Goal: Book appointment/travel/reservation

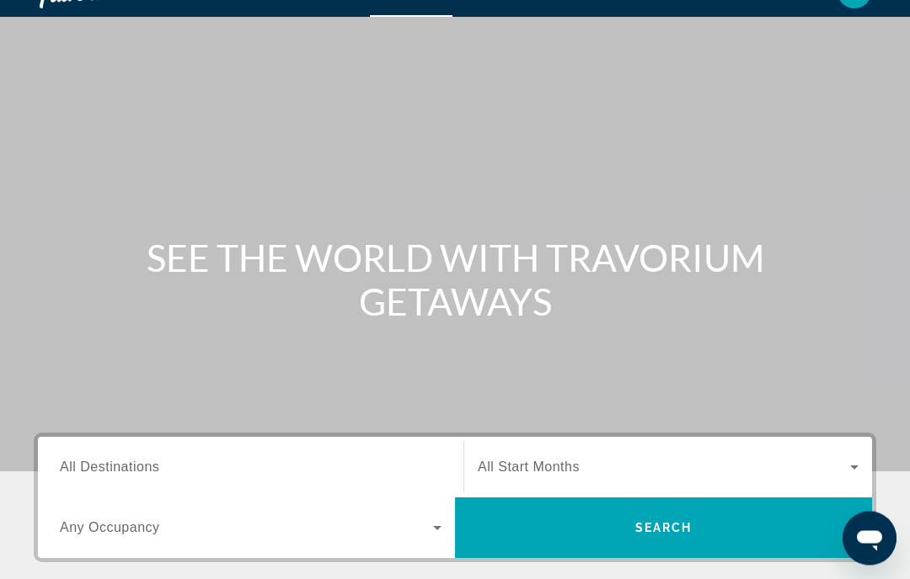
scroll to position [61, 0]
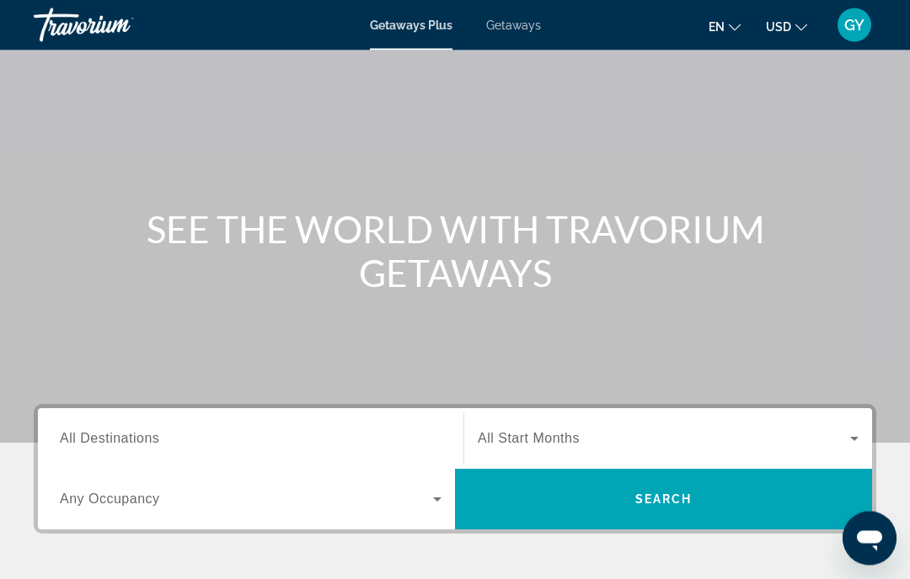
click at [125, 441] on span "All Destinations" at bounding box center [109, 439] width 99 height 14
click at [125, 441] on input "Destination All Destinations" at bounding box center [251, 440] width 382 height 20
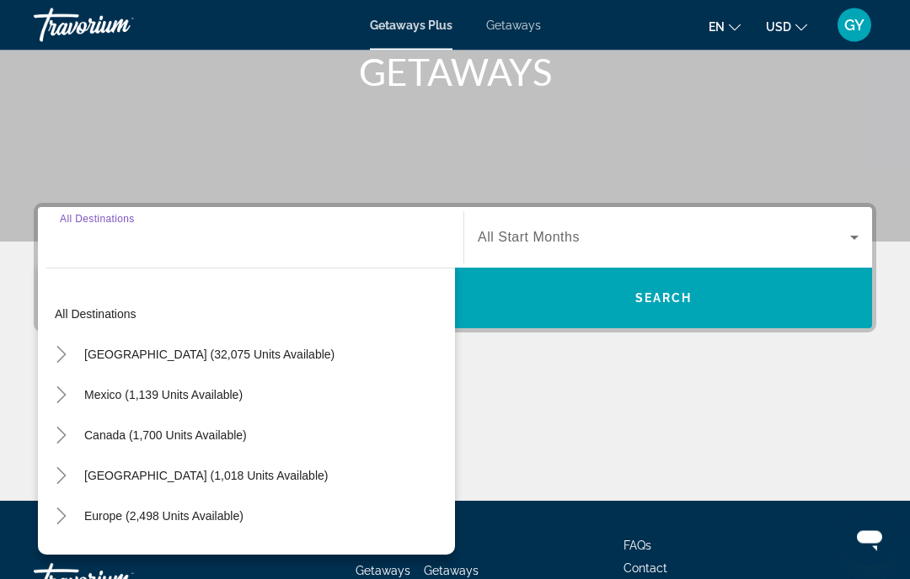
scroll to position [328, 0]
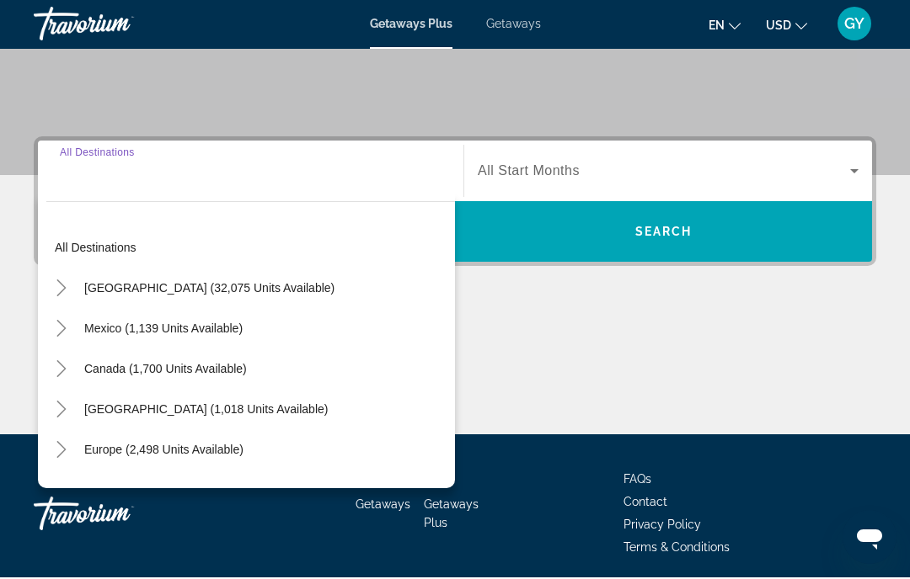
click at [67, 284] on icon "Toggle United States (32,075 units available)" at bounding box center [61, 289] width 17 height 17
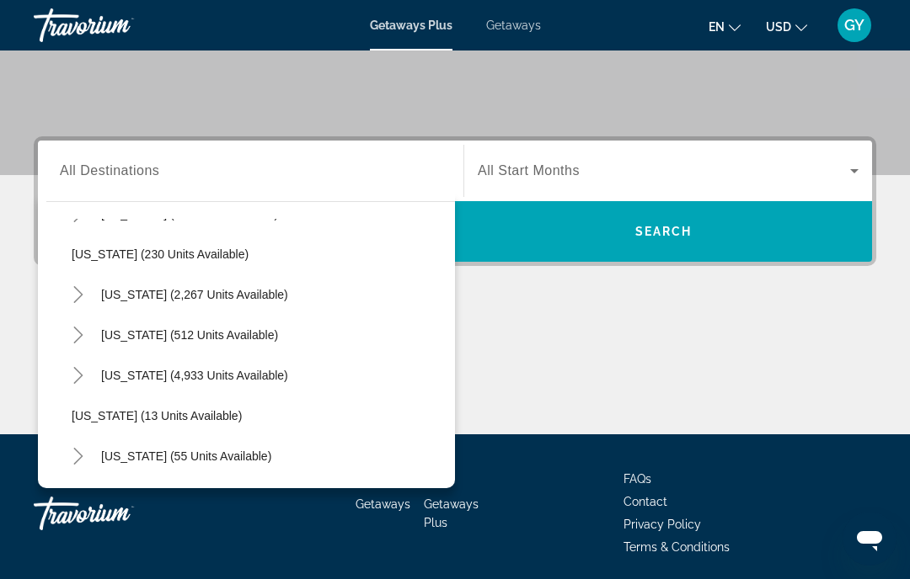
scroll to position [119, 0]
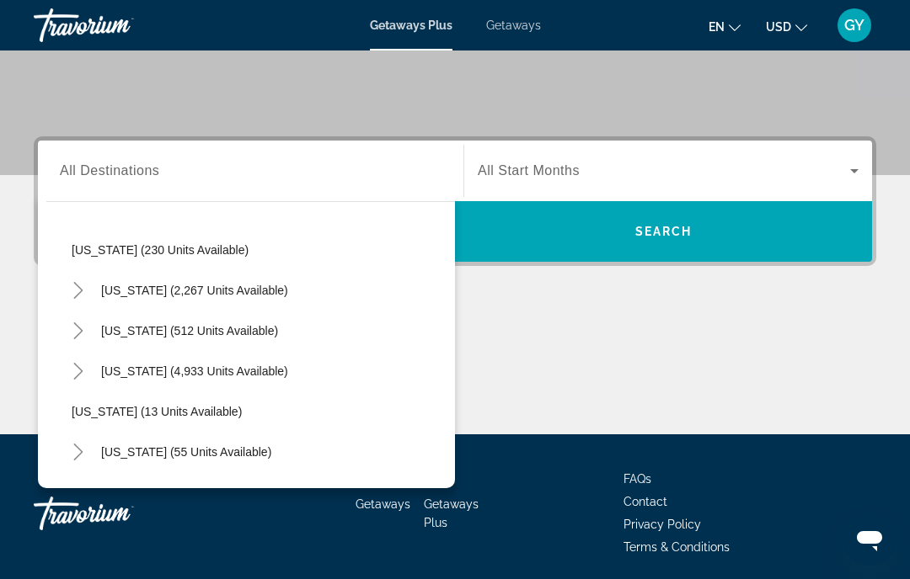
click at [80, 370] on icon "Toggle Florida (4,933 units available)" at bounding box center [77, 371] width 9 height 17
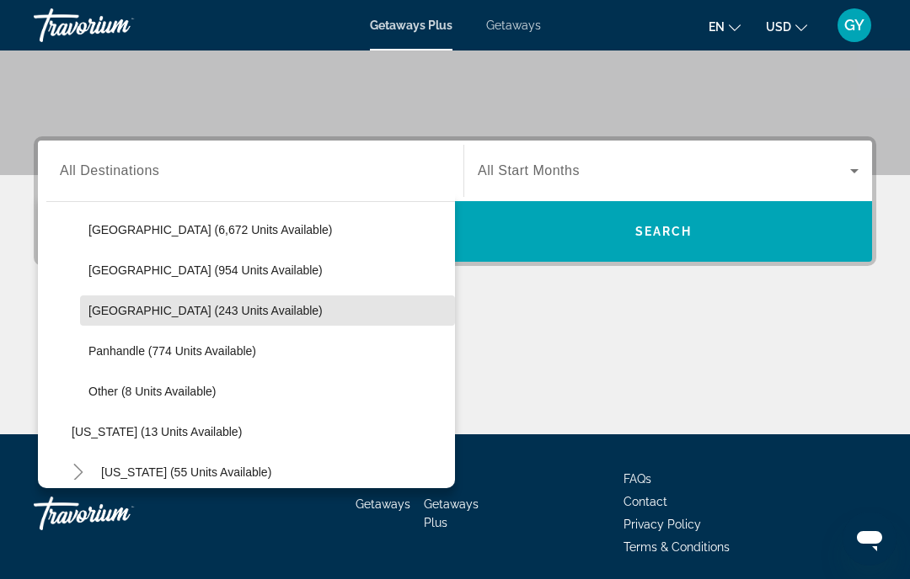
scroll to position [303, 0]
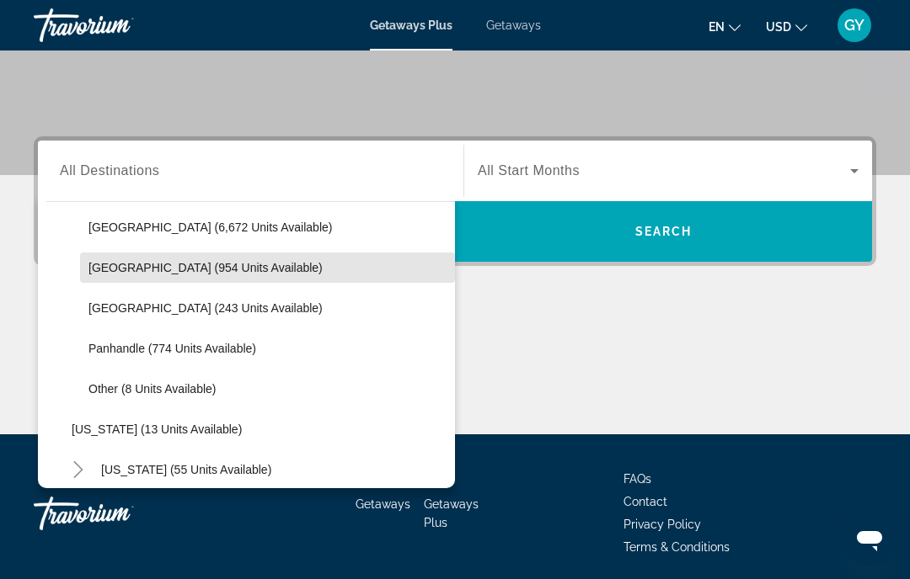
click at [144, 270] on span "[GEOGRAPHIC_DATA] (954 units available)" at bounding box center [205, 267] width 234 height 13
type input "**********"
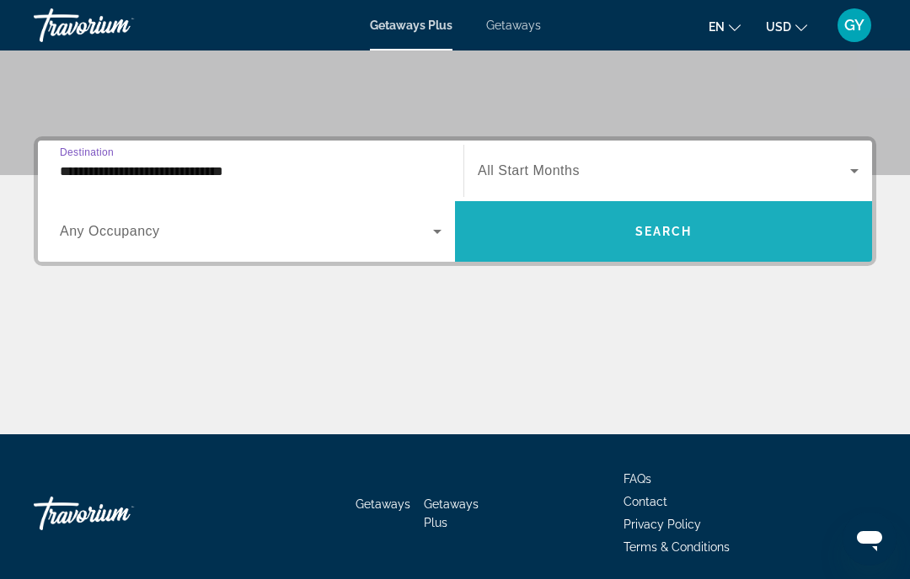
click at [647, 244] on span "Search widget" at bounding box center [663, 231] width 417 height 40
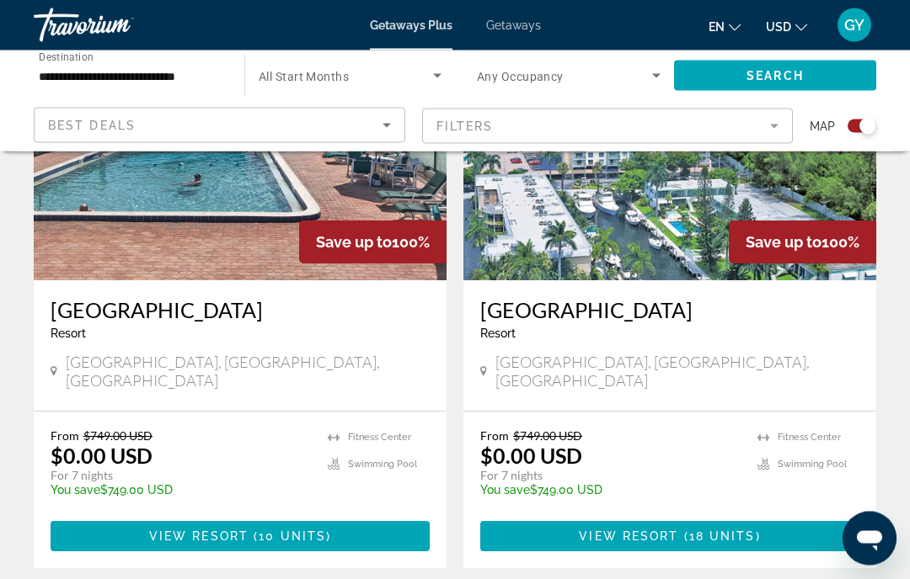
scroll to position [3754, 0]
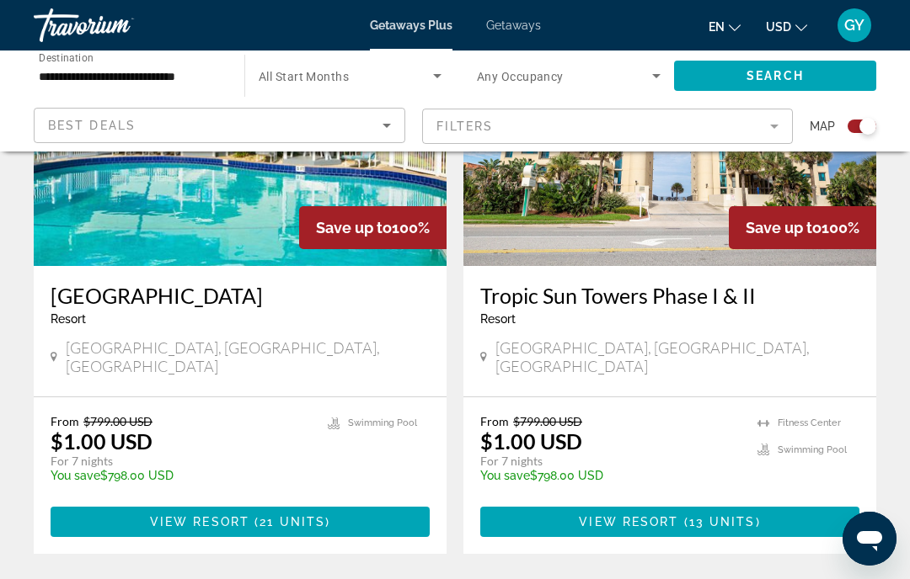
scroll to position [1917, 0]
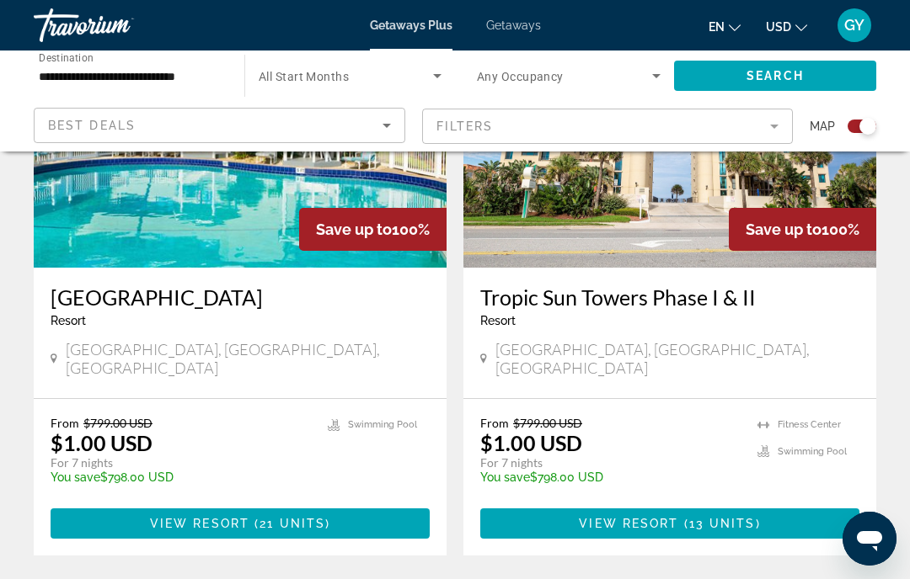
click at [831, 399] on div "From $799.00 USD $1.00 USD For 7 nights You save $798.00 USD temp 4.1 [GEOGRAPH…" at bounding box center [669, 477] width 413 height 157
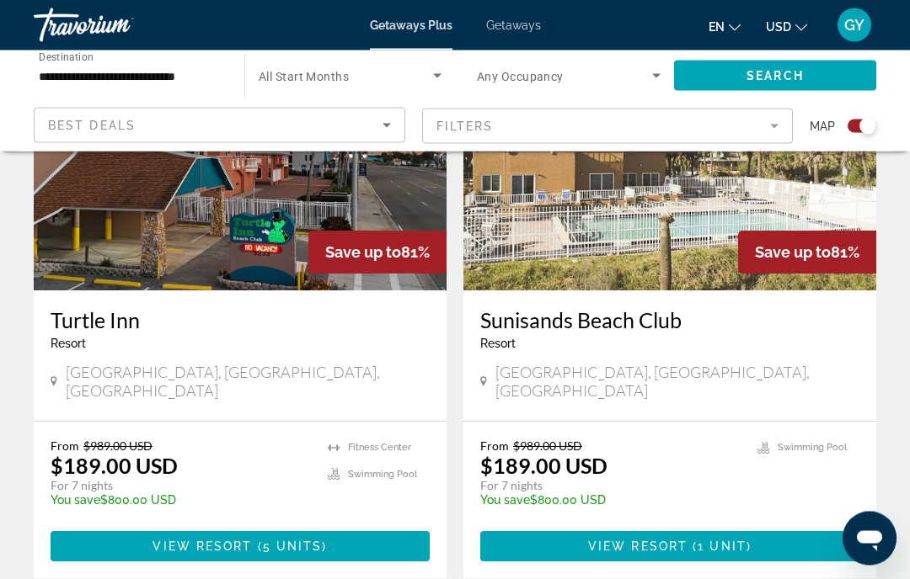
scroll to position [3668, 0]
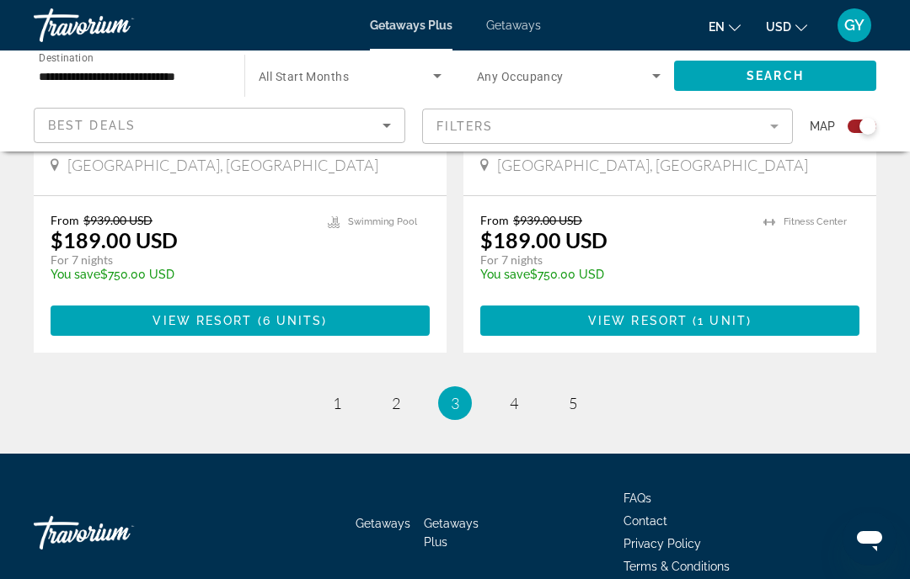
scroll to position [3828, 0]
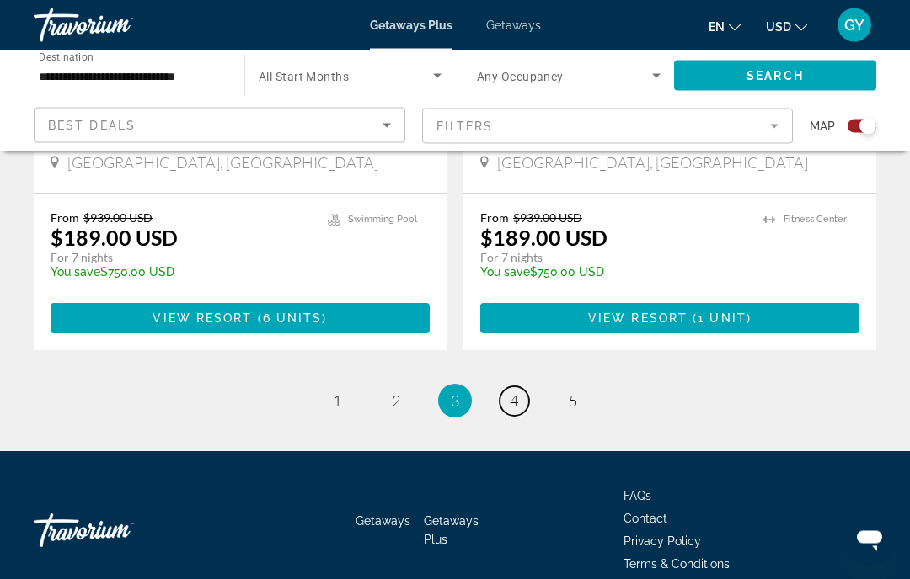
click at [521, 387] on link "page 4" at bounding box center [513, 401] width 29 height 29
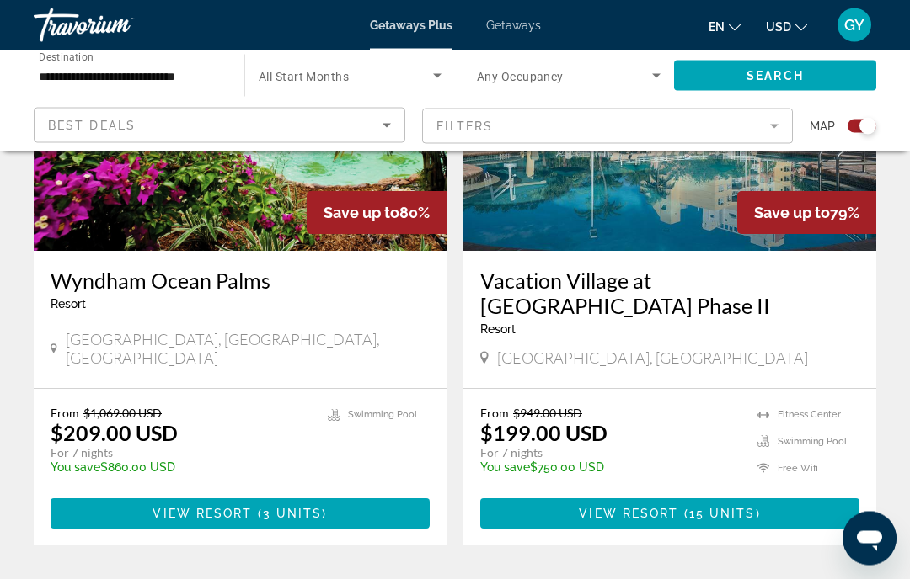
scroll to position [3736, 0]
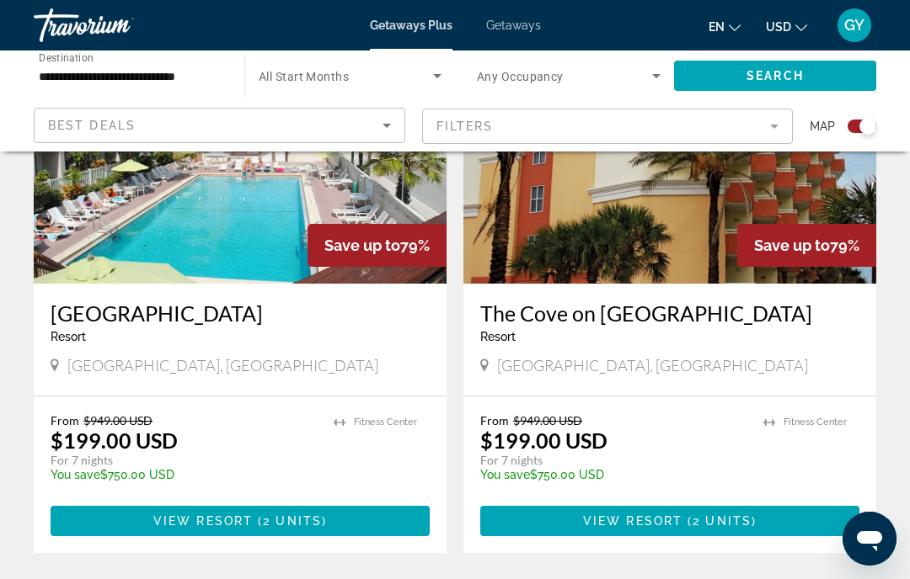
scroll to position [718, 0]
